Goal: Information Seeking & Learning: Learn about a topic

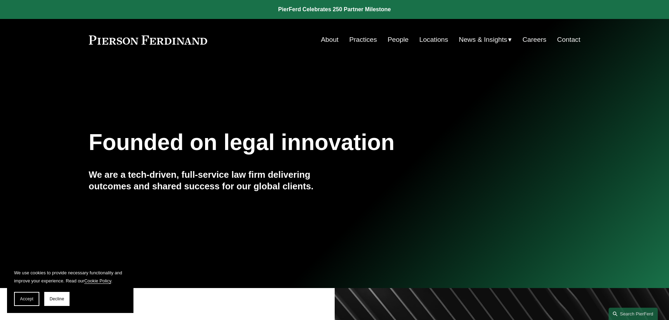
click at [393, 39] on link "People" at bounding box center [398, 39] width 21 height 13
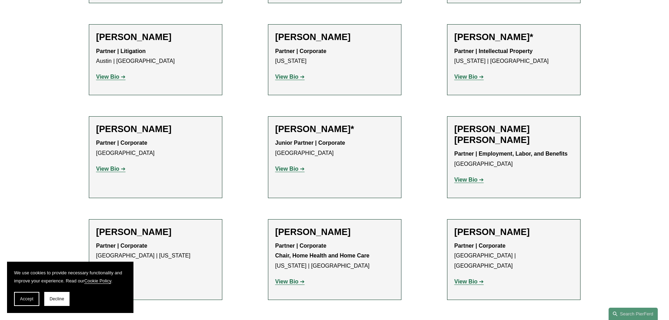
scroll to position [387, 0]
click at [475, 179] on strong "View Bio" at bounding box center [466, 179] width 23 height 6
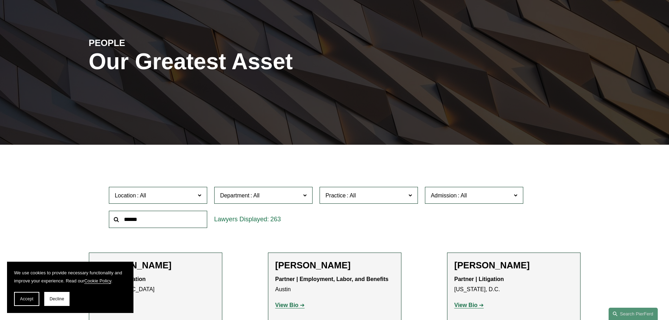
scroll to position [70, 0]
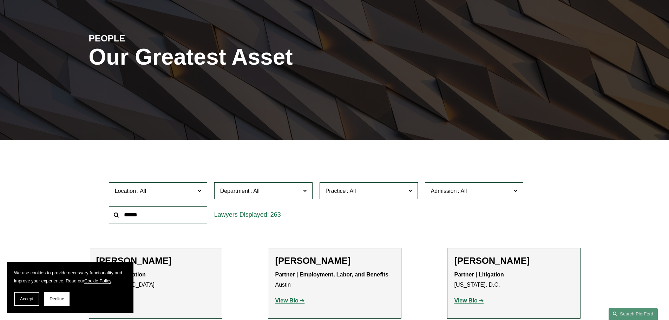
click at [143, 215] on input "text" at bounding box center [158, 214] width 98 height 17
type input "********"
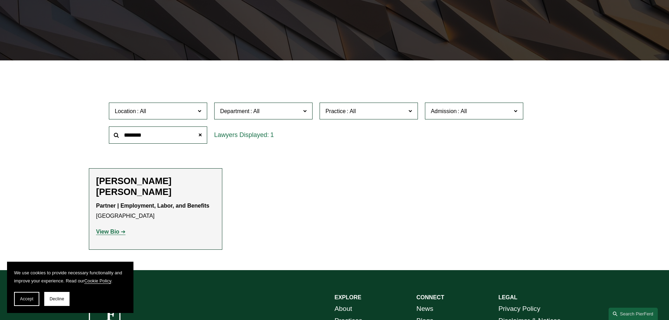
scroll to position [176, 0]
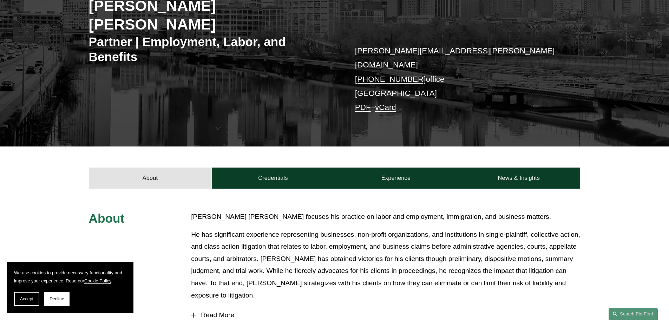
scroll to position [105, 0]
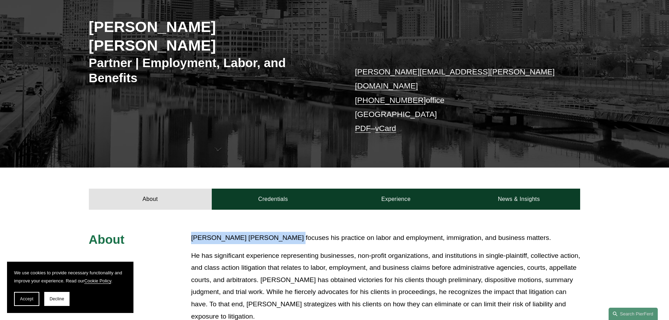
drag, startPoint x: 192, startPoint y: 215, endPoint x: 280, endPoint y: 213, distance: 88.2
click at [280, 232] on p "Giovanni Antonucci Di Cesare focuses his practice on labor and employment, immi…" at bounding box center [385, 238] width 389 height 12
copy p "Giovanni Antonucci Di Cesare"
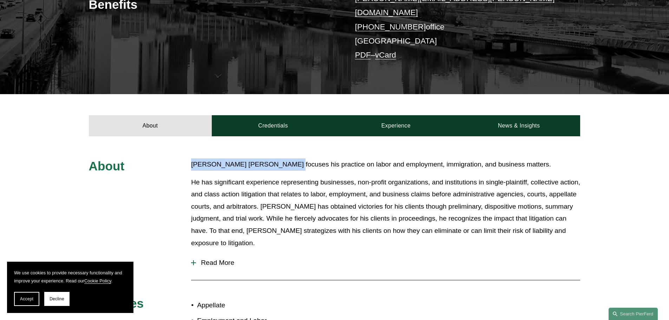
scroll to position [211, 0]
